Goal: Task Accomplishment & Management: Manage account settings

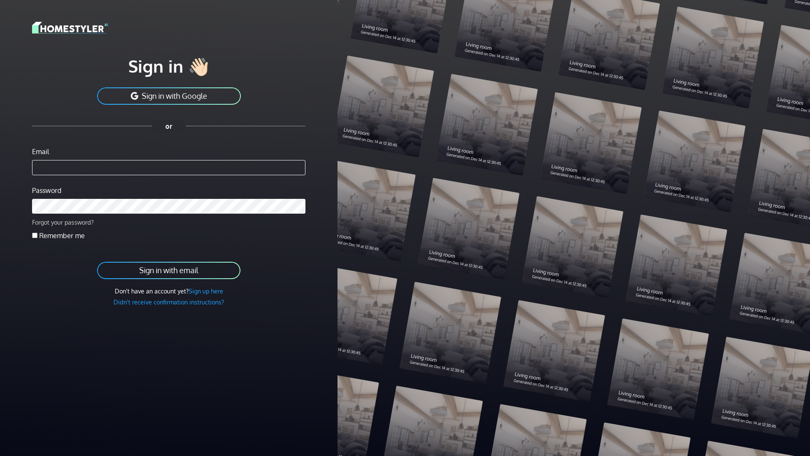
click at [57, 220] on link "Forgot your password?" at bounding box center [63, 222] width 62 height 8
click at [54, 222] on link "Forgot your password?" at bounding box center [63, 222] width 62 height 8
click at [147, 302] on link "Didn't receive confirmation instructions?" at bounding box center [169, 302] width 111 height 8
